Goal: Information Seeking & Learning: Learn about a topic

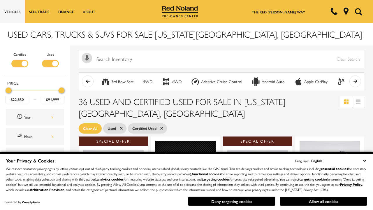
scroll to position [254, 0]
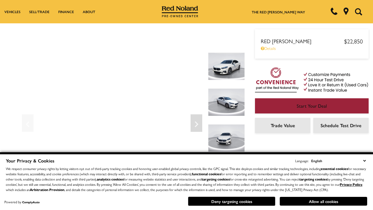
scroll to position [305, 0]
